Goal: Task Accomplishment & Management: Manage account settings

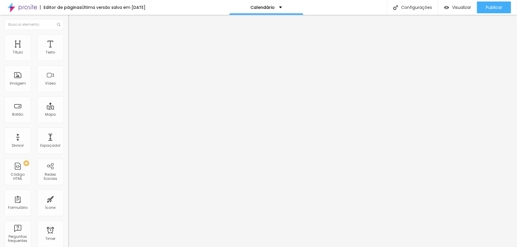
click at [68, 36] on img at bounding box center [70, 36] width 5 height 5
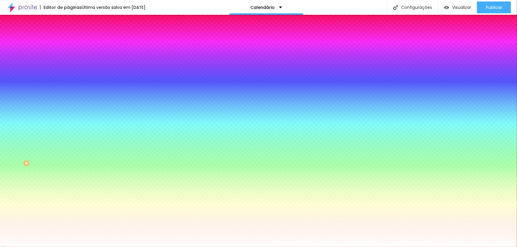
click at [68, 40] on li "Avançado" at bounding box center [102, 43] width 68 height 6
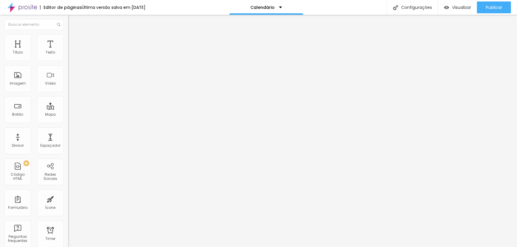
click at [68, 122] on input "https://calendar.google.com/calendar/ical/sanguecorinthiano2008%40gmail.com/pub…" at bounding box center [103, 119] width 71 height 6
click at [9, 7] on img at bounding box center [22, 7] width 30 height 15
click at [12, 8] on img at bounding box center [22, 7] width 30 height 15
click at [46, 172] on div "Redes Sociais" at bounding box center [50, 172] width 27 height 27
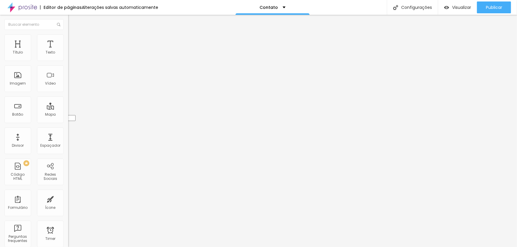
type input "https://"
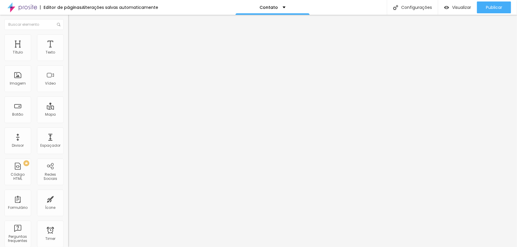
paste input "https://www.youtube.com/c/SangueCorinthianoOficial/videos"
type input "https://www.youtube.com/c/SangueCorinthianoOficial/videos"
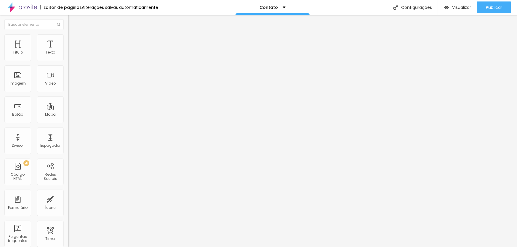
scroll to position [0, 0]
click at [68, 170] on div "Editar Redes Sociais Conteúdo Estilo Avançado Instagram Rede social Instagram E…" at bounding box center [102, 131] width 68 height 233
click at [73, 20] on img "button" at bounding box center [75, 21] width 5 height 5
click at [68, 60] on input "text" at bounding box center [103, 58] width 71 height 6
type input "(11)99273-9503"
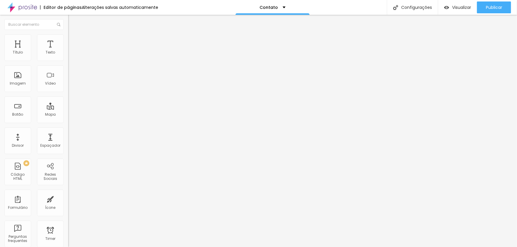
drag, startPoint x: 23, startPoint y: 108, endPoint x: 43, endPoint y: 108, distance: 19.9
click at [68, 205] on textarea "Olá, cheguei até você pela página {page_title} e gostaria de mais informações" at bounding box center [101, 210] width 67 height 10
type textarea "Olá, cheguei até você pela página {Sangue Corinthiano} e gostaria de mais infor…"
click at [495, 7] on span "Publicar" at bounding box center [494, 7] width 16 height 5
drag, startPoint x: 6, startPoint y: 56, endPoint x: 9, endPoint y: 83, distance: 26.9
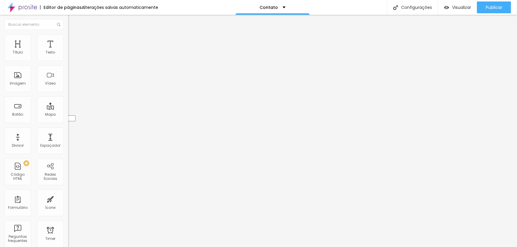
type input "https://"
click at [68, 120] on div "Instagram" at bounding box center [102, 122] width 68 height 4
click at [68, 57] on div "Instagram Rede social Instagram Endereço URL https:// Abrir em uma nova aba Twi…" at bounding box center [102, 249] width 68 height 407
click at [68, 60] on div "Instagram Rede social Instagram Endereço URL https:// Abrir em uma nova aba Twi…" at bounding box center [102, 249] width 68 height 407
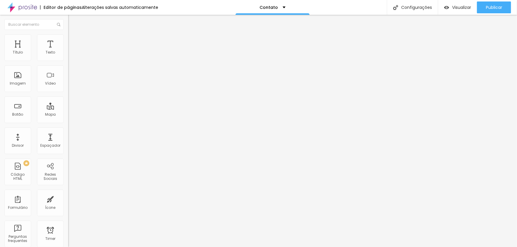
click at [68, 60] on div "Instagram" at bounding box center [102, 84] width 68 height 77
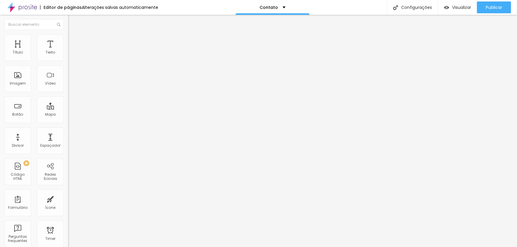
paste input "https://www.youtube.com/c/SangueCorinthianoOficial/videos"
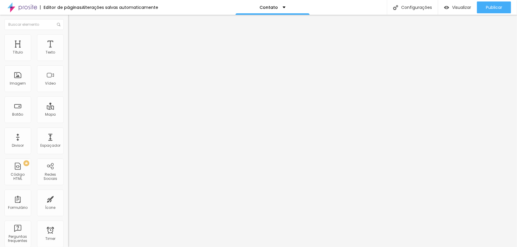
type input "https://www.youtube.com/c/SangueCorinthianoOficial/videos"
click at [68, 60] on img at bounding box center [102, 85] width 68 height 68
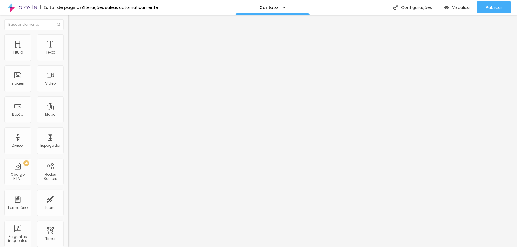
type input "https://www.youtube.com/c/SangueCorinthianoOficial/videos"
click at [68, 120] on div "Instagram" at bounding box center [102, 122] width 68 height 4
click at [68, 201] on input "https://" at bounding box center [103, 204] width 71 height 6
drag, startPoint x: 29, startPoint y: 96, endPoint x: 0, endPoint y: 96, distance: 28.7
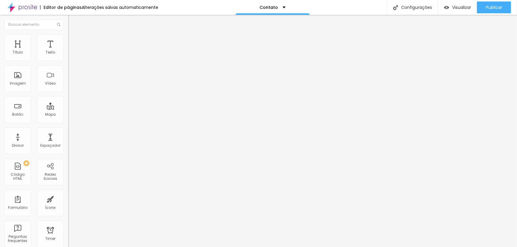
click at [68, 96] on div "Instagram Rede social Instagram Endereço URL https:// Abrir em uma nova aba You…" at bounding box center [102, 233] width 68 height 375
paste input "www.instagram.com/sanguecorinthiano/"
type input "https://www.instagram.com/sanguecorinthiano/"
click at [68, 153] on div "Editar Redes Sociais Conteúdo Estilo Avançado Instagram Rede social Instagram E…" at bounding box center [102, 131] width 68 height 233
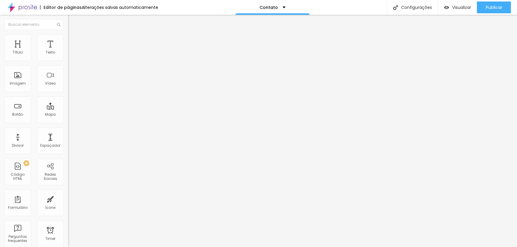
scroll to position [0, 0]
click at [492, 3] on div "Publicar" at bounding box center [494, 7] width 16 height 12
click at [499, 6] on span "Publicar" at bounding box center [494, 7] width 16 height 5
click at [68, 121] on input "https://calendar.google.com/calendar/ical/sanguecorinthiano2008%40gmail.com/pub…" at bounding box center [103, 119] width 71 height 6
